Goal: Find specific page/section: Find specific page/section

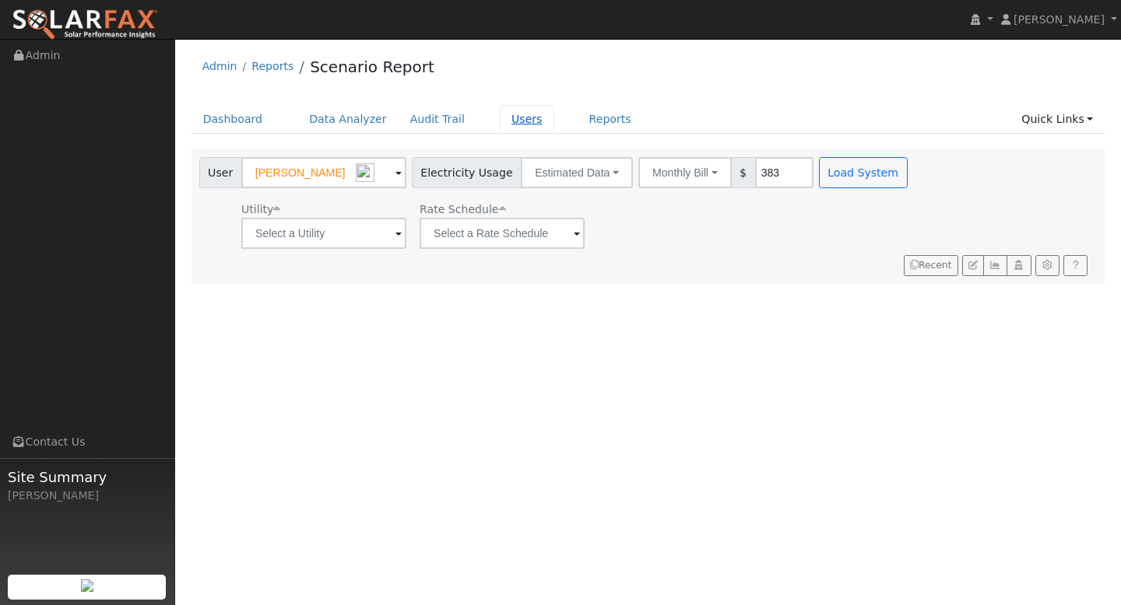
click at [502, 125] on link "Users" at bounding box center [527, 119] width 54 height 29
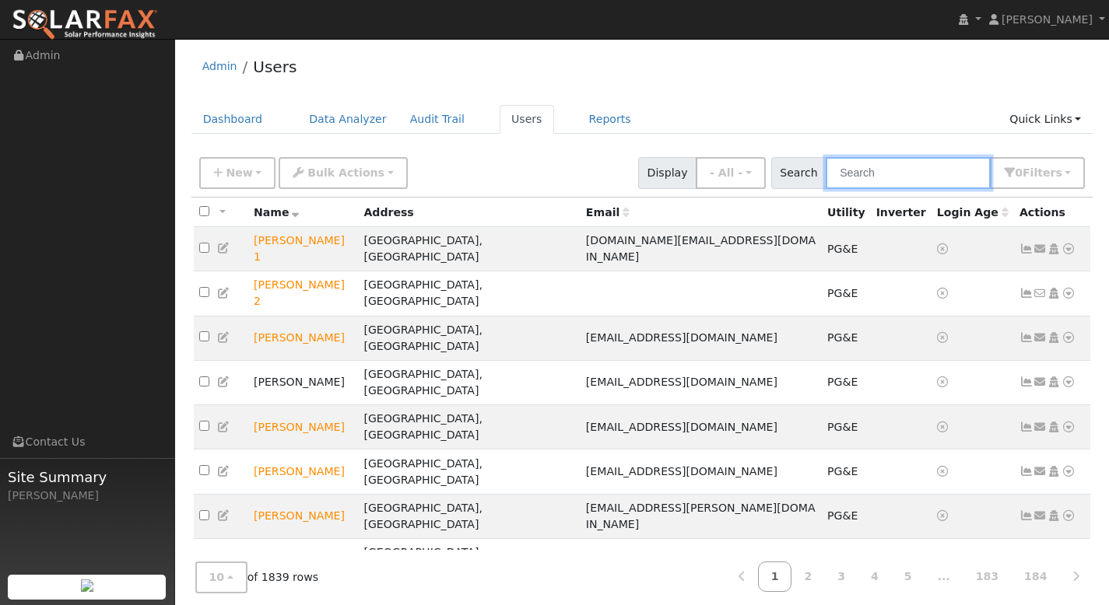
click at [875, 176] on input "text" at bounding box center [908, 173] width 165 height 32
paste input "[PERSON_NAME]"
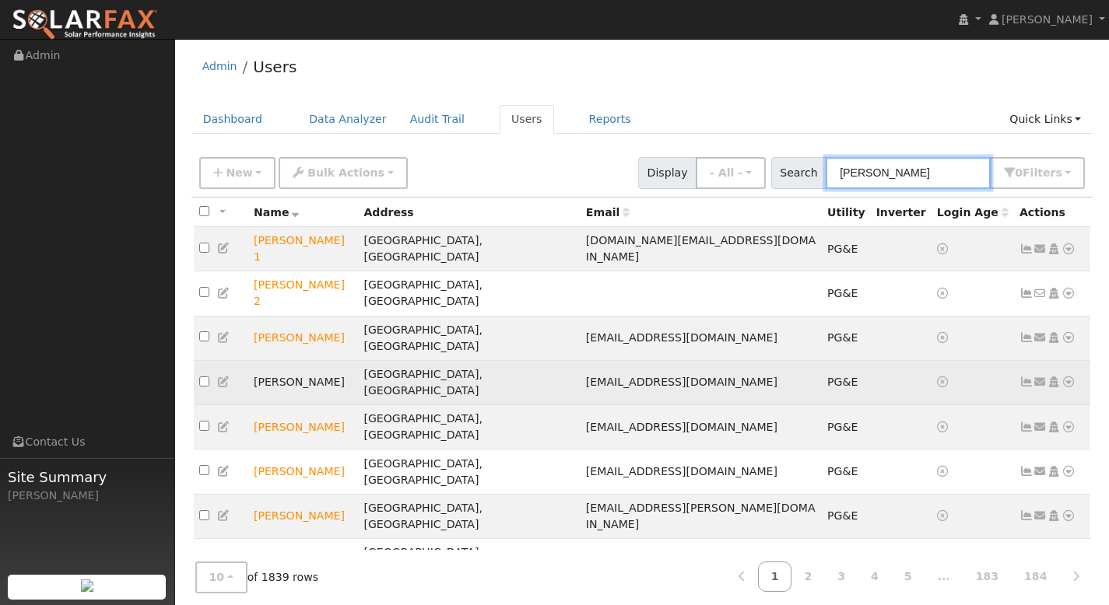
type input "[PERSON_NAME]"
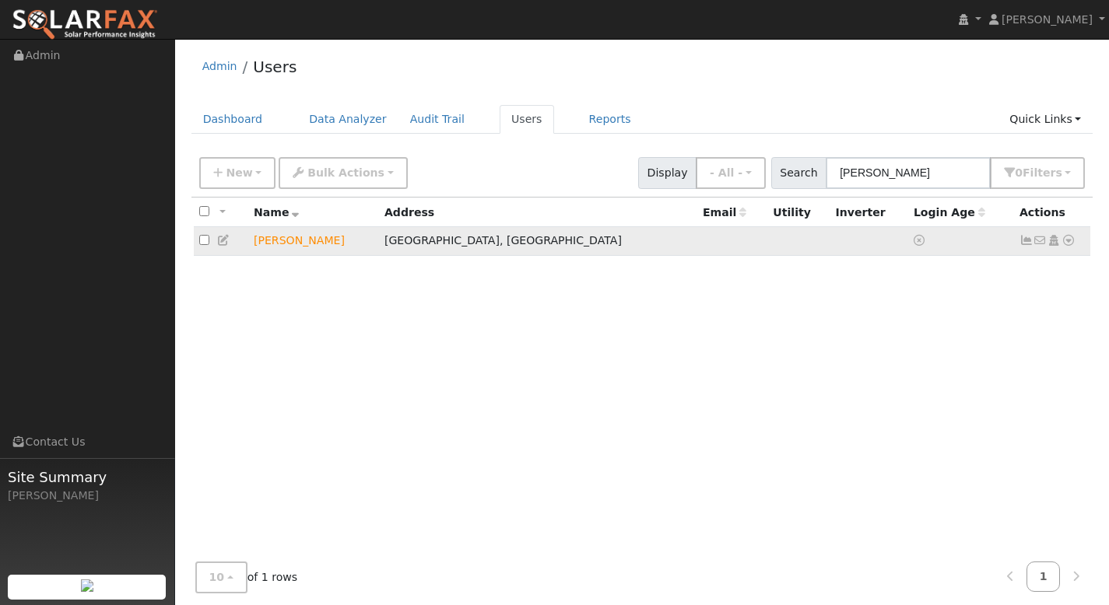
click at [1066, 241] on icon at bounding box center [1069, 240] width 14 height 11
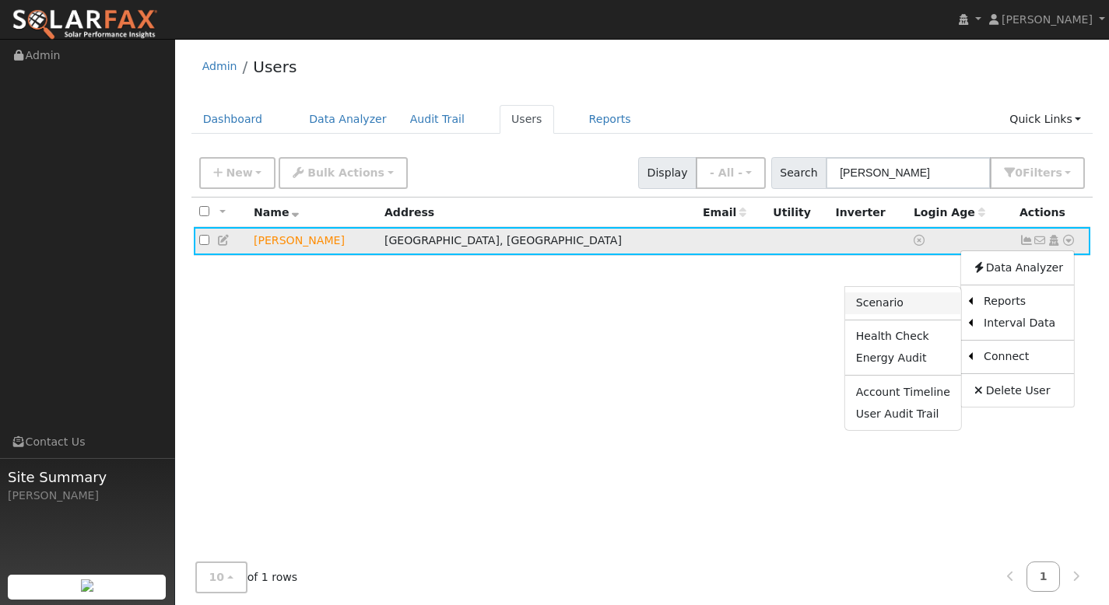
click at [911, 296] on link "Scenario" at bounding box center [903, 304] width 116 height 22
